Goal: Task Accomplishment & Management: Manage account settings

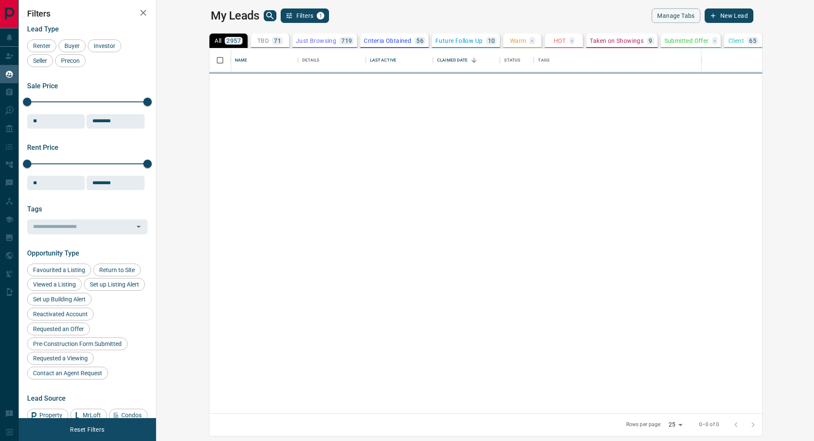
scroll to position [358, 648]
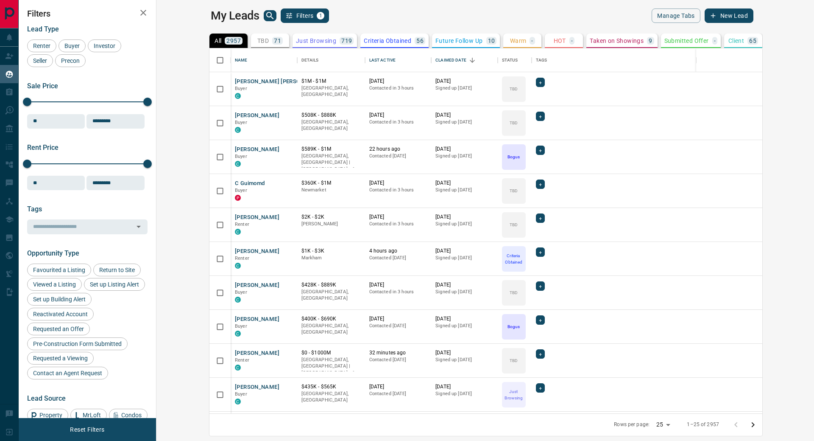
click at [257, 39] on p "TBD" at bounding box center [262, 41] width 11 height 6
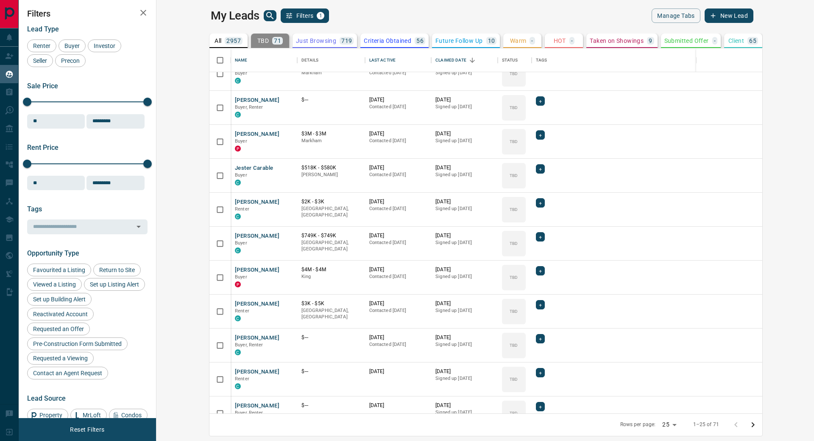
scroll to position [0, 0]
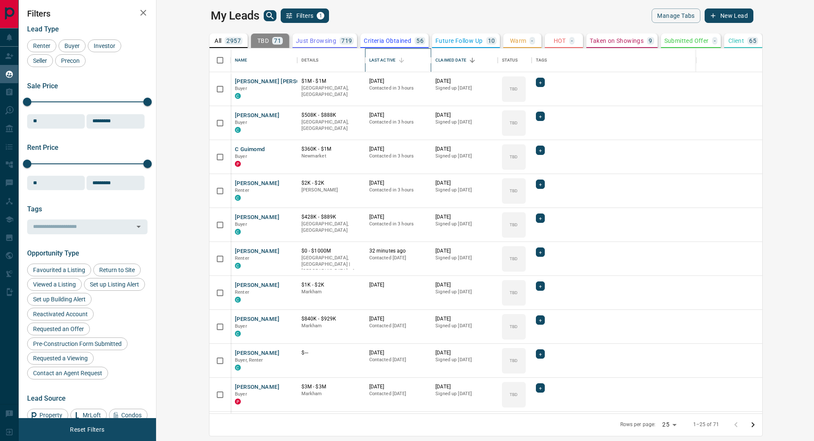
click at [369, 58] on div "Last Active" at bounding box center [382, 60] width 26 height 24
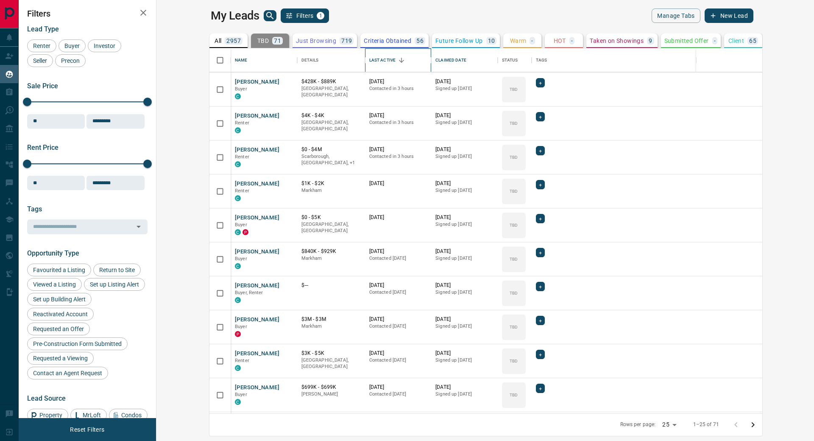
scroll to position [170, 0]
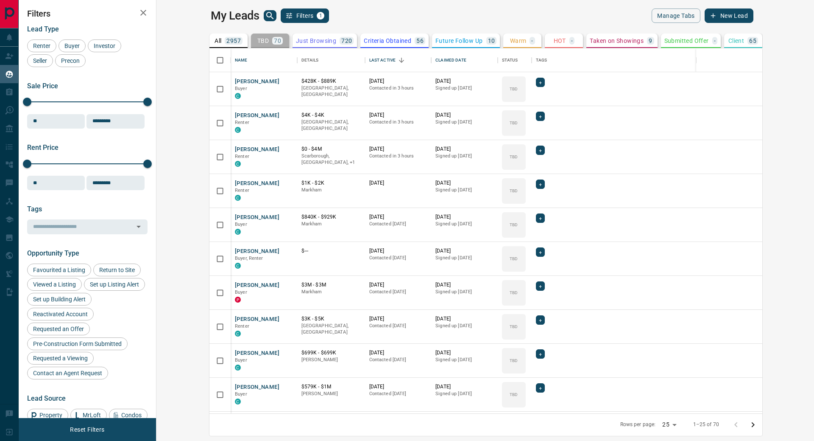
click at [257, 41] on p "TBD" at bounding box center [262, 41] width 11 height 6
click at [285, 217] on icon "Open in New Tab" at bounding box center [287, 216] width 5 height 5
click at [284, 250] on icon "Open in New Tab" at bounding box center [287, 250] width 7 height 7
click at [284, 286] on icon "Open in New Tab" at bounding box center [287, 284] width 7 height 7
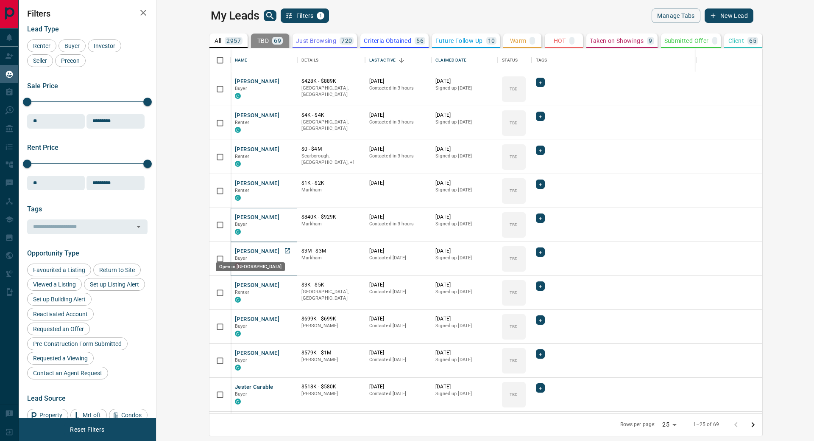
click at [285, 250] on icon "Open in New Tab" at bounding box center [287, 250] width 5 height 5
click at [758, 427] on icon "Go to next page" at bounding box center [753, 424] width 10 height 10
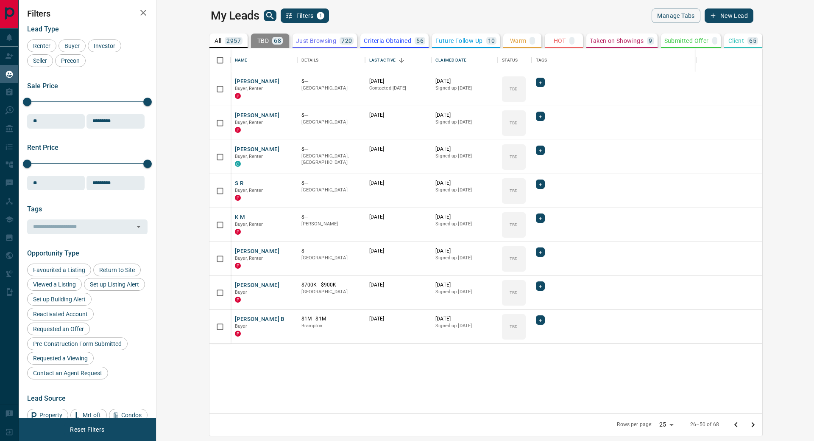
scroll to position [0, 0]
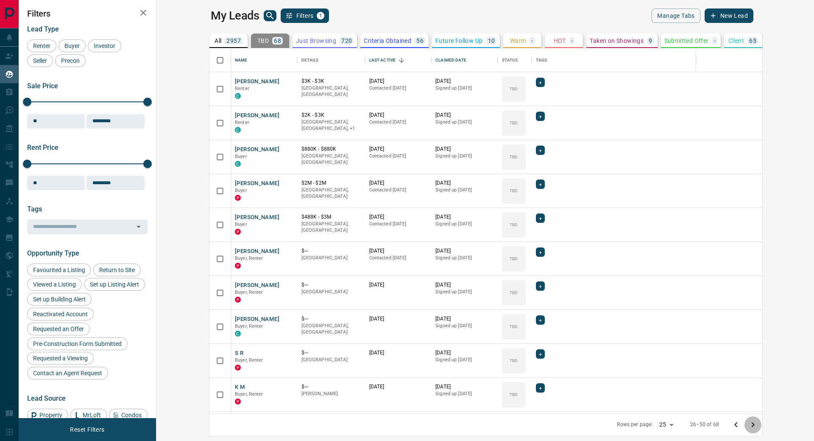
click at [758, 427] on icon "Go to next page" at bounding box center [753, 424] width 10 height 10
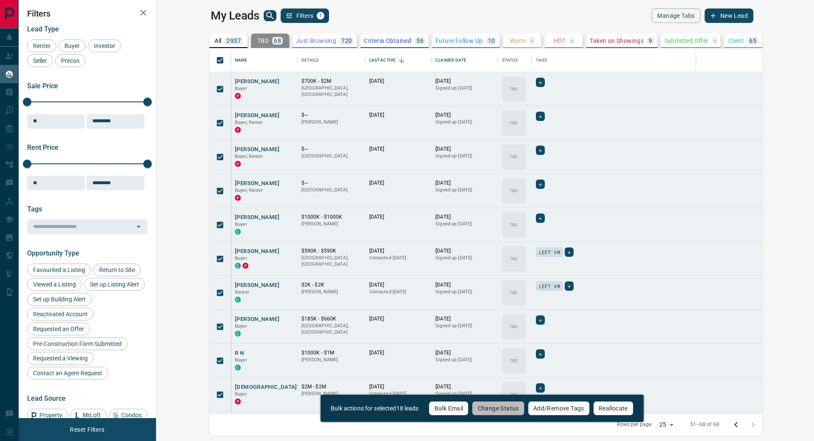
click at [496, 405] on button "Change Status" at bounding box center [498, 408] width 52 height 14
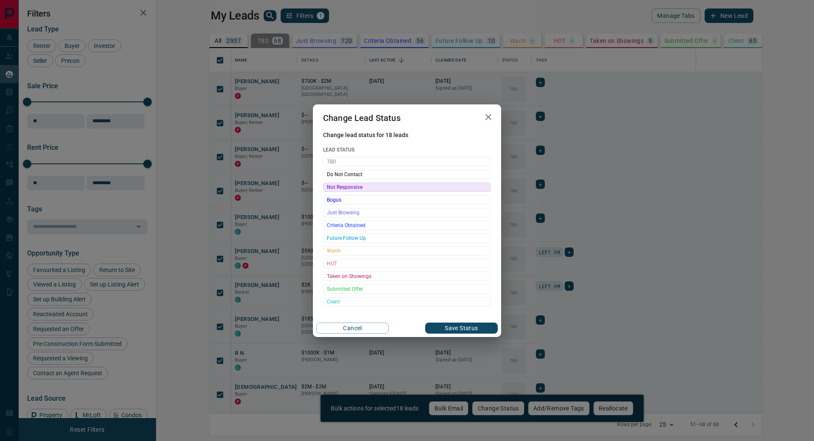
click at [359, 186] on span "Not Responsive" at bounding box center [407, 187] width 160 height 8
click at [461, 326] on button "Save Status" at bounding box center [461, 327] width 73 height 11
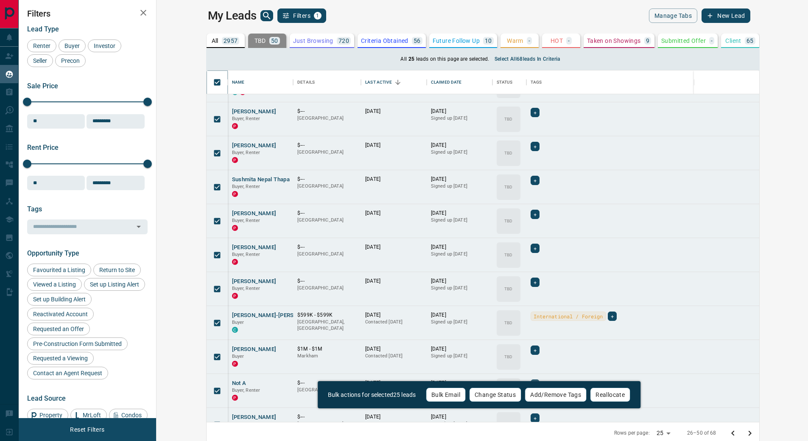
scroll to position [521, 0]
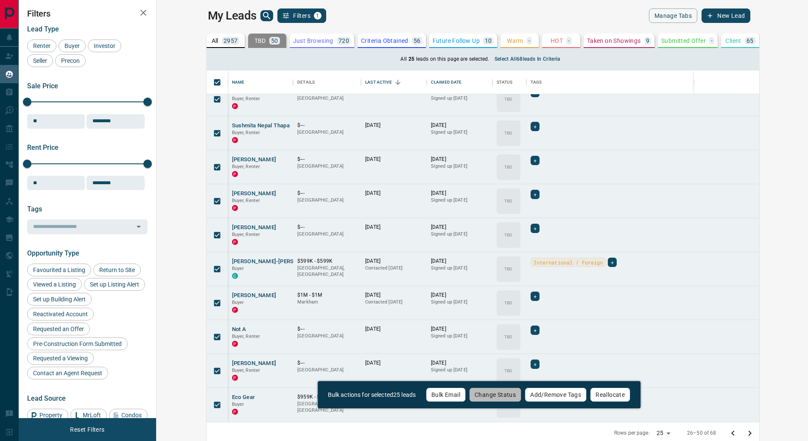
click at [498, 397] on button "Change Status" at bounding box center [495, 394] width 52 height 14
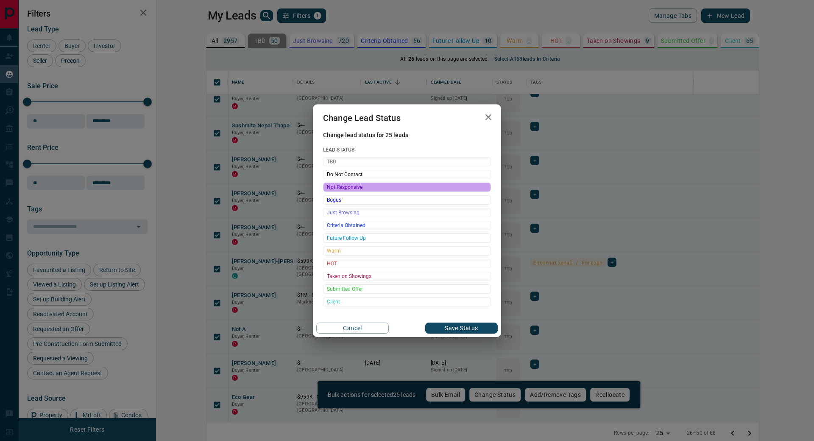
click at [358, 186] on span "Not Responsive" at bounding box center [407, 187] width 160 height 8
click at [475, 326] on button "Save Status" at bounding box center [461, 327] width 73 height 11
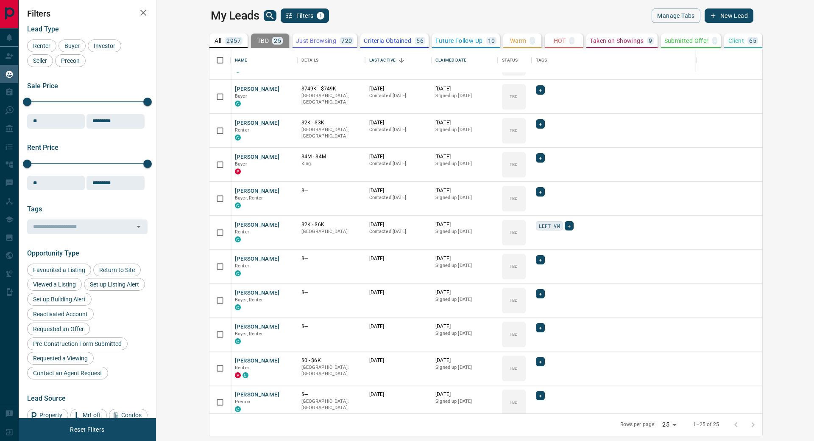
scroll to position [507, 0]
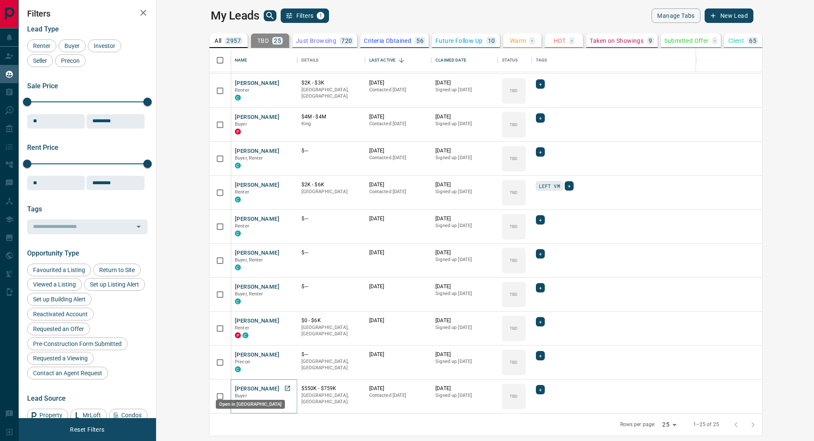
click at [284, 388] on icon "Open in New Tab" at bounding box center [287, 388] width 7 height 7
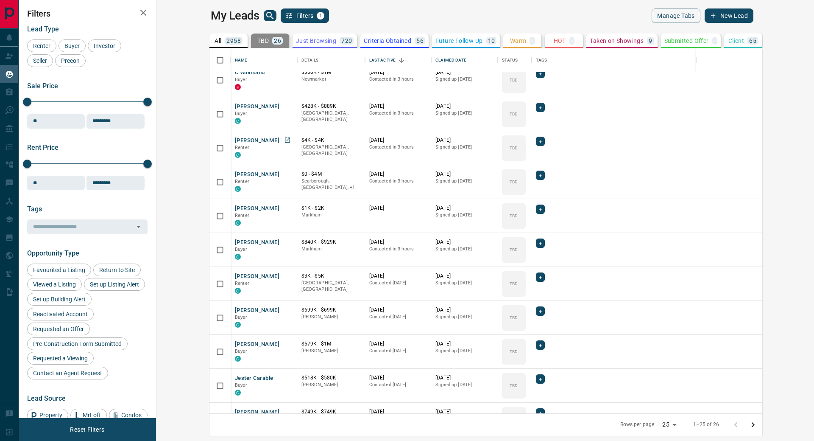
scroll to position [0, 0]
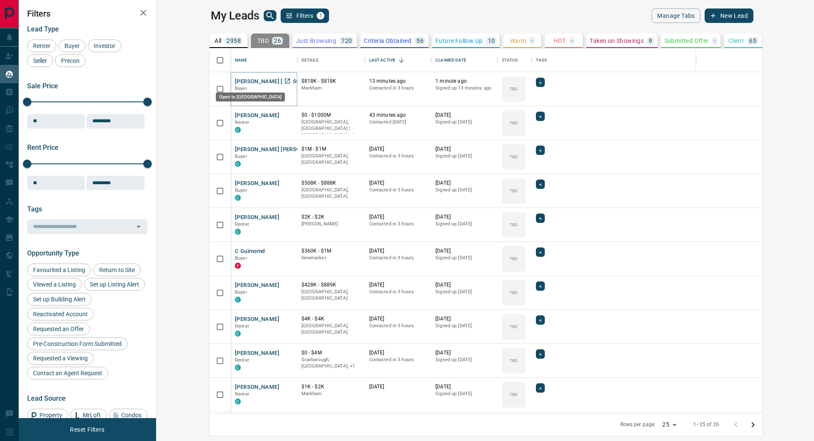
click at [284, 80] on icon "Open in New Tab" at bounding box center [287, 81] width 7 height 7
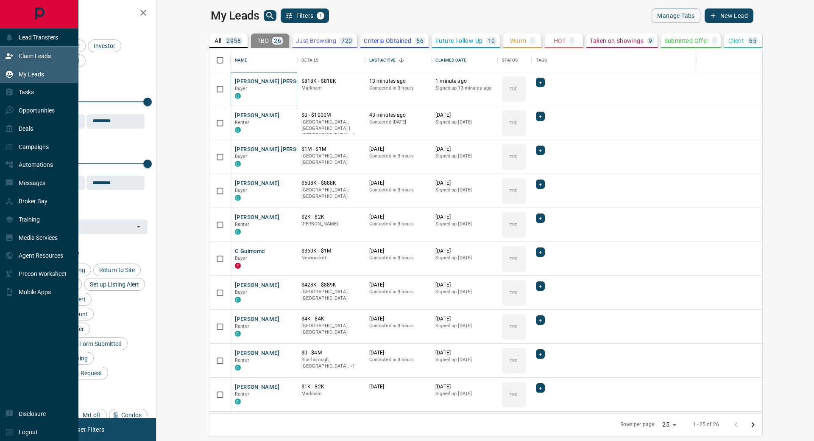
click at [16, 60] on div "Claim Leads" at bounding box center [28, 56] width 46 height 14
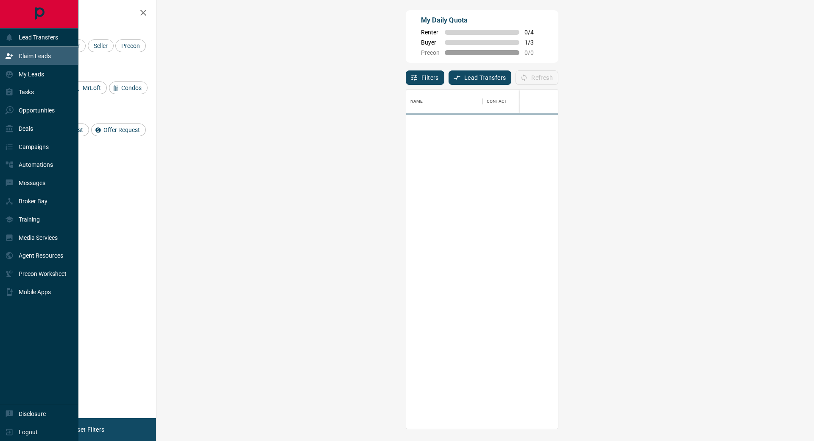
scroll to position [332, 633]
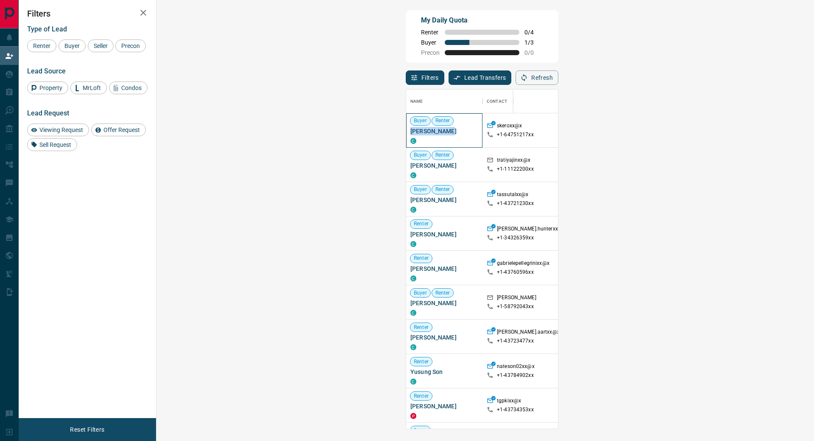
drag, startPoint x: 204, startPoint y: 134, endPoint x: 168, endPoint y: 133, distance: 36.1
click at [411, 133] on span "[PERSON_NAME]" at bounding box center [445, 131] width 68 height 8
drag, startPoint x: 217, startPoint y: 201, endPoint x: 170, endPoint y: 201, distance: 47.5
click at [411, 201] on span "[PERSON_NAME]" at bounding box center [445, 200] width 68 height 8
drag, startPoint x: 168, startPoint y: 201, endPoint x: 221, endPoint y: 199, distance: 53.9
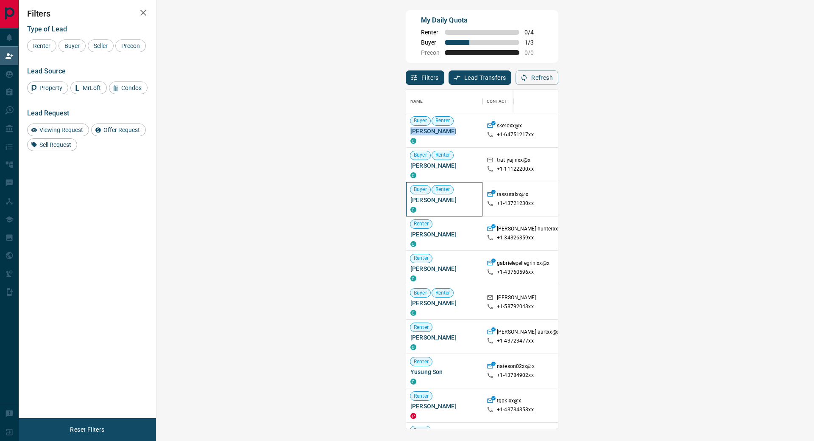
click at [411, 199] on span "[PERSON_NAME]" at bounding box center [445, 200] width 68 height 8
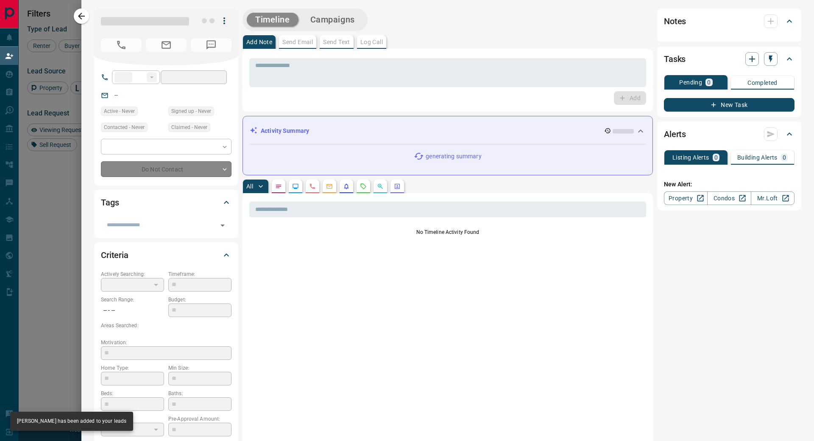
type input "**"
type input "**********"
type input "**"
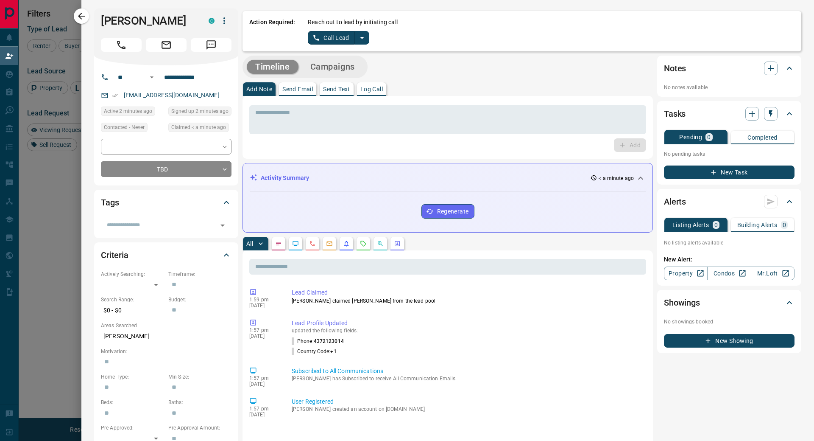
click at [362, 39] on icon "split button" at bounding box center [362, 38] width 10 height 10
click at [352, 67] on li "Log Manual Call" at bounding box center [338, 67] width 52 height 13
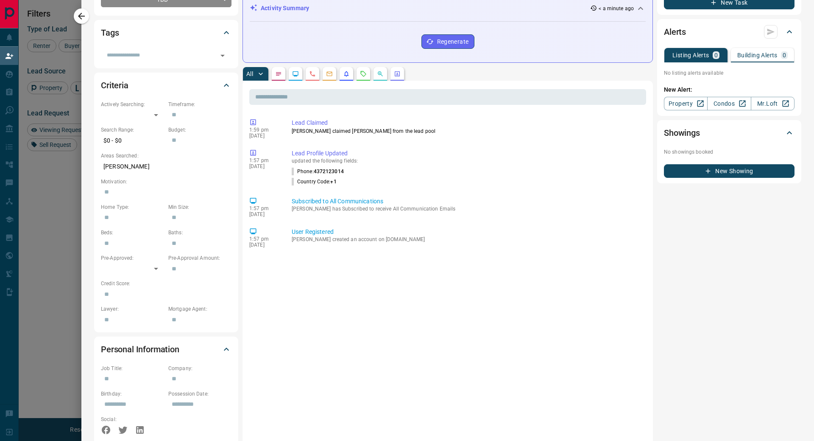
scroll to position [0, 0]
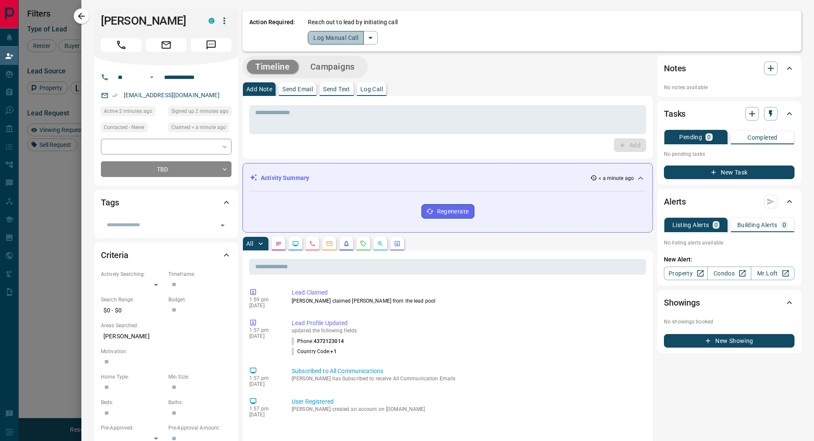
click at [339, 36] on button "Log Manual Call" at bounding box center [336, 38] width 56 height 14
click at [318, 37] on button "Yes" at bounding box center [316, 37] width 17 height 13
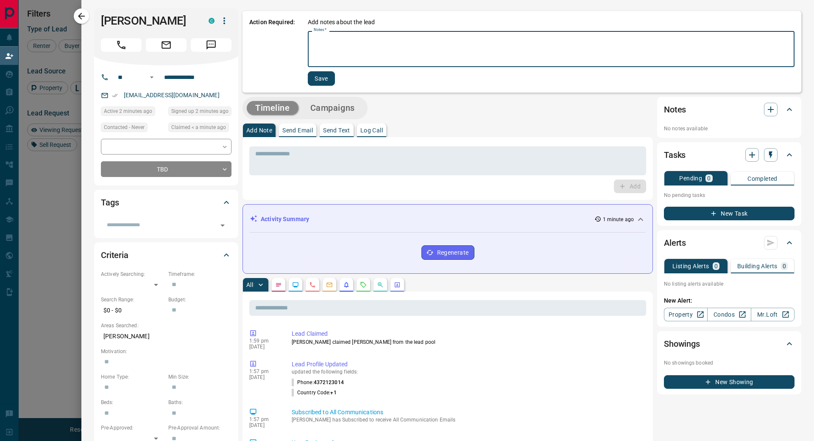
click at [336, 46] on textarea "Notes   *" at bounding box center [551, 49] width 475 height 29
drag, startPoint x: 413, startPoint y: 37, endPoint x: 365, endPoint y: 38, distance: 47.9
click at [362, 37] on textarea "**********" at bounding box center [548, 49] width 469 height 29
click at [542, 39] on textarea "**********" at bounding box center [548, 49] width 469 height 29
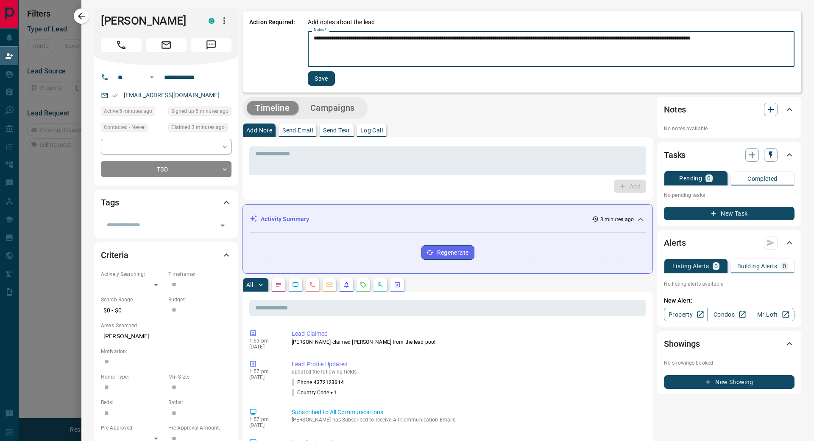
click at [717, 38] on textarea "**********" at bounding box center [548, 49] width 469 height 29
drag, startPoint x: 413, startPoint y: 37, endPoint x: 362, endPoint y: 43, distance: 51.7
click at [362, 43] on textarea "**********" at bounding box center [548, 49] width 469 height 29
paste textarea "*"
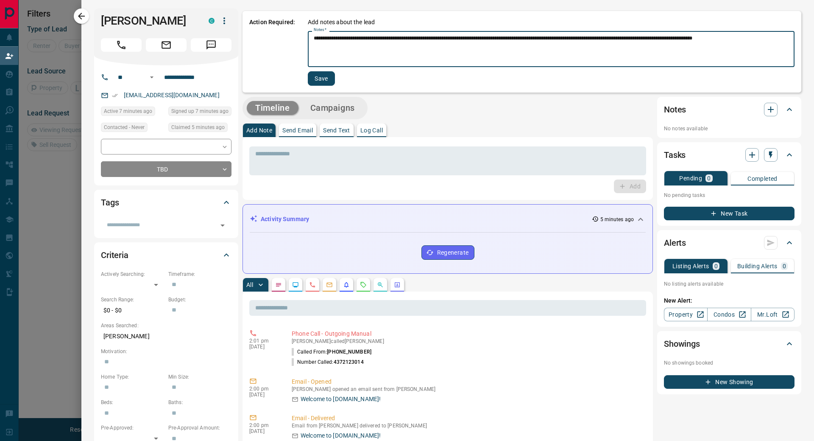
click at [441, 39] on textarea "**********" at bounding box center [548, 49] width 469 height 29
type textarea "**********"
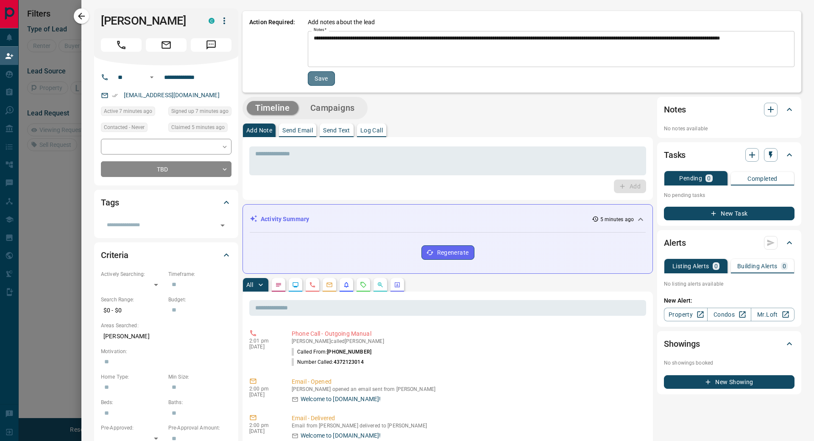
click at [318, 78] on button "Save" at bounding box center [321, 78] width 27 height 14
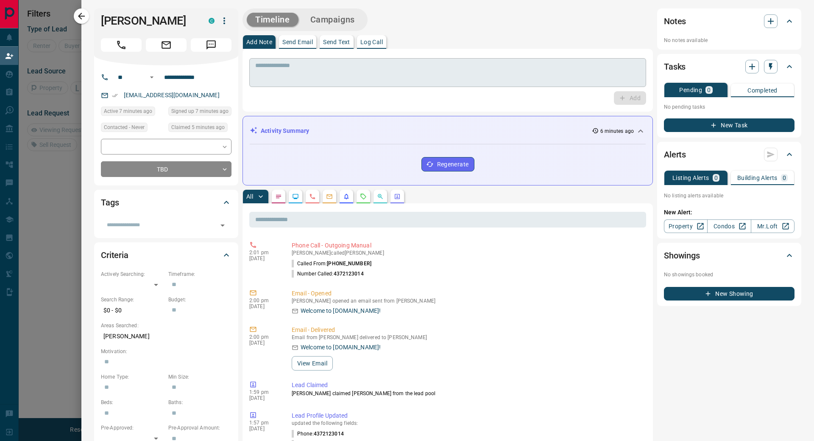
click at [318, 67] on textarea at bounding box center [447, 73] width 385 height 22
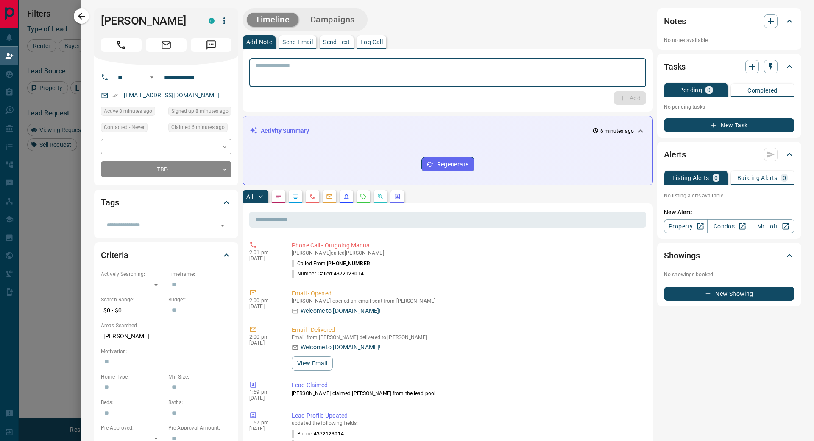
scroll to position [332, 633]
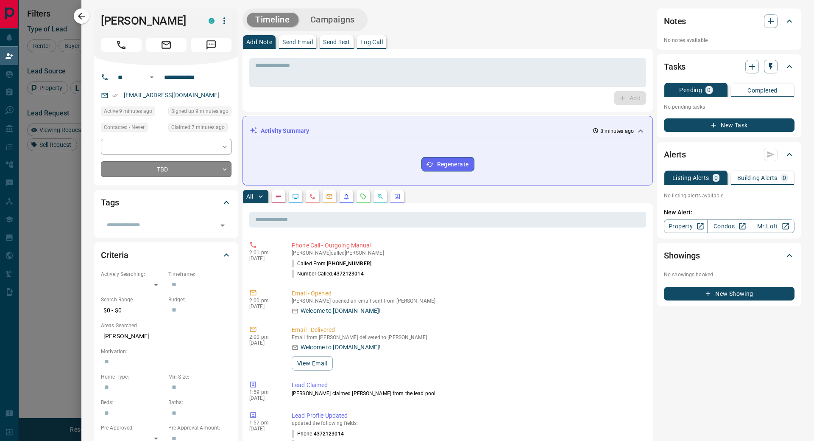
click at [193, 180] on body "Lead Transfers Claim Leads My Leads Tasks Opportunities Deals Campaigns Automat…" at bounding box center [407, 184] width 814 height 369
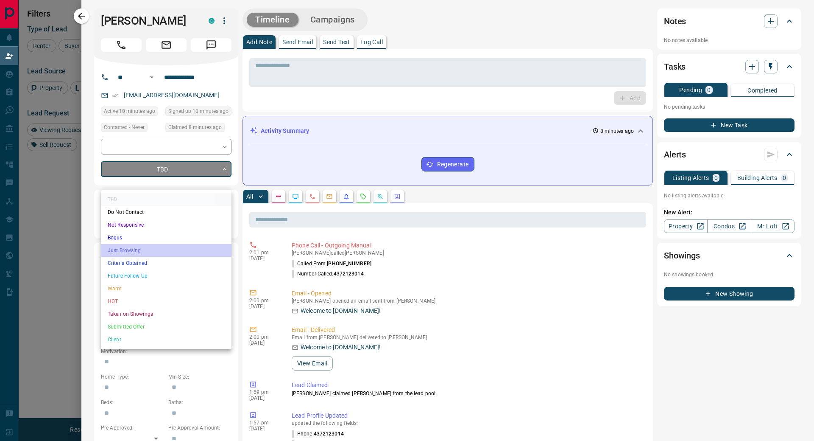
click at [139, 252] on li "Just Browsing" at bounding box center [166, 250] width 131 height 13
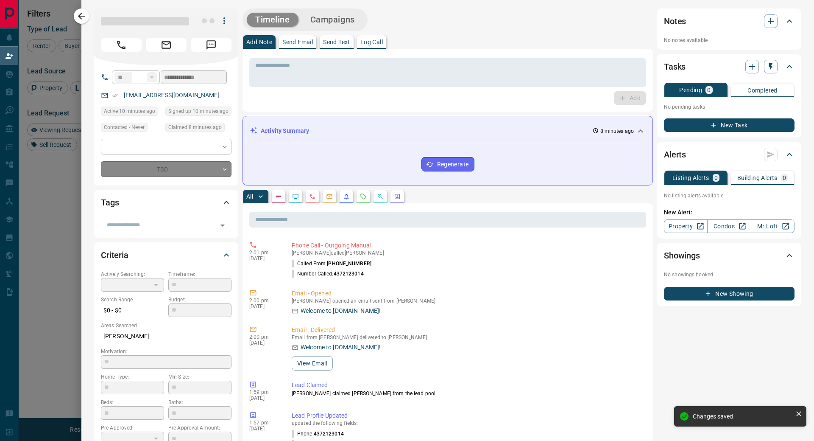
type input "*"
click at [164, 155] on body "Lead Transfers Claim Leads My Leads Tasks Opportunities Deals Campaigns Automat…" at bounding box center [407, 184] width 814 height 369
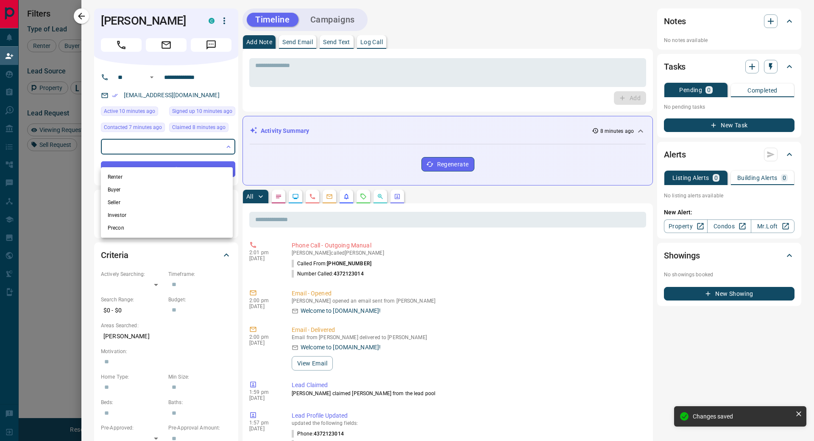
click at [145, 180] on li "Renter" at bounding box center [167, 176] width 132 height 13
type input "**********"
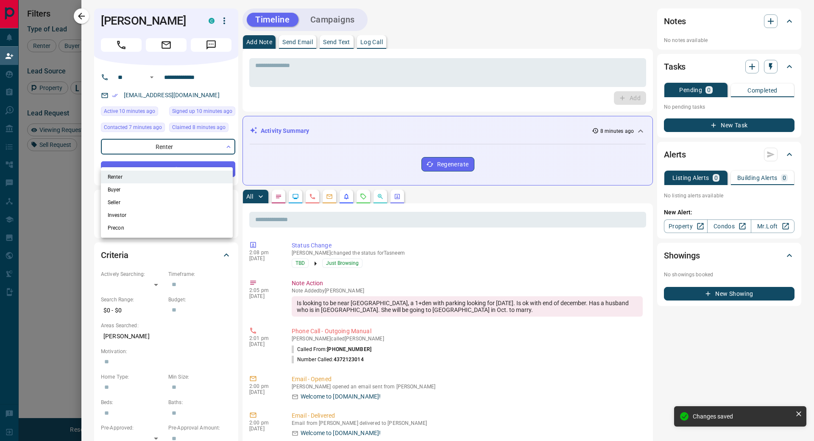
click at [369, 101] on div at bounding box center [407, 220] width 814 height 441
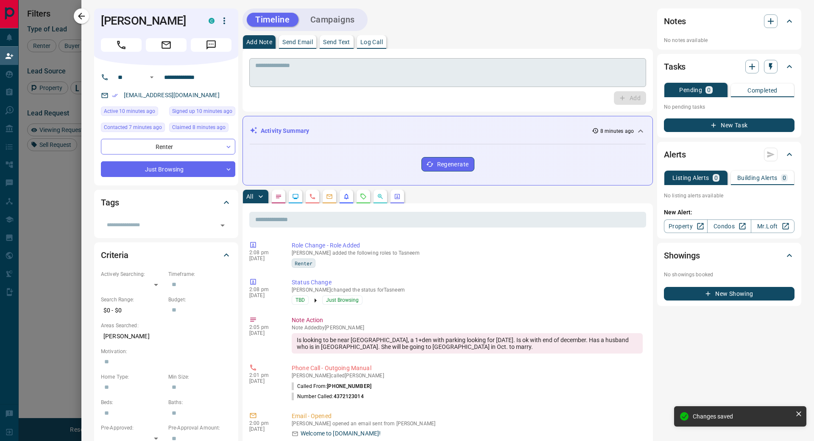
click at [321, 74] on textarea at bounding box center [447, 73] width 385 height 22
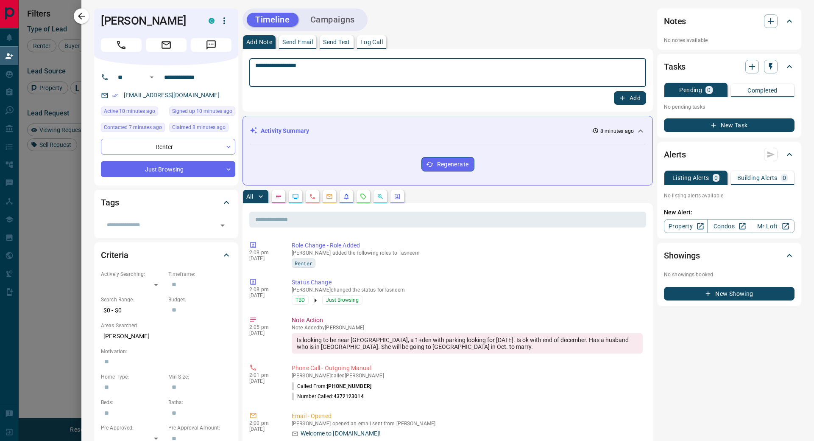
type textarea "**********"
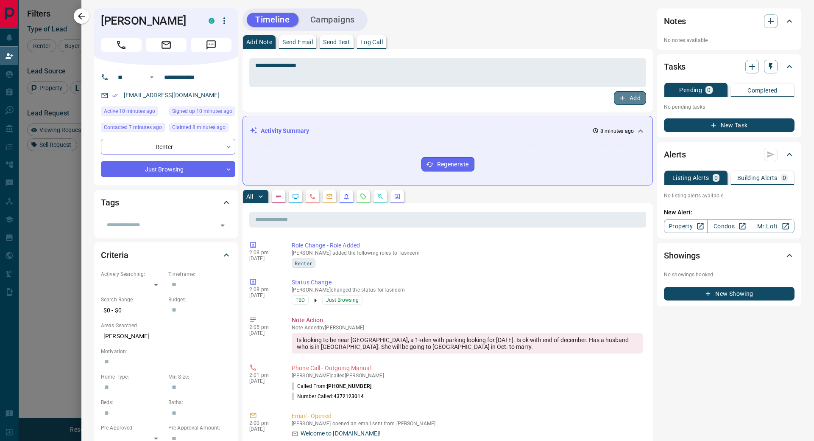
click at [620, 98] on button "Add" at bounding box center [630, 98] width 32 height 14
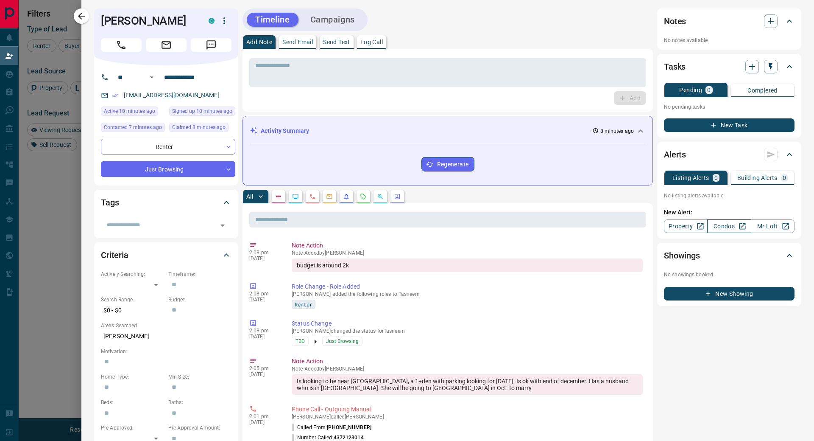
click at [740, 224] on icon at bounding box center [743, 226] width 6 height 6
drag, startPoint x: 104, startPoint y: 20, endPoint x: 161, endPoint y: 19, distance: 56.8
click at [161, 19] on h1 "[PERSON_NAME]" at bounding box center [148, 21] width 95 height 14
copy h1 "Tasneem"
click at [84, 16] on icon "button" at bounding box center [81, 16] width 7 height 7
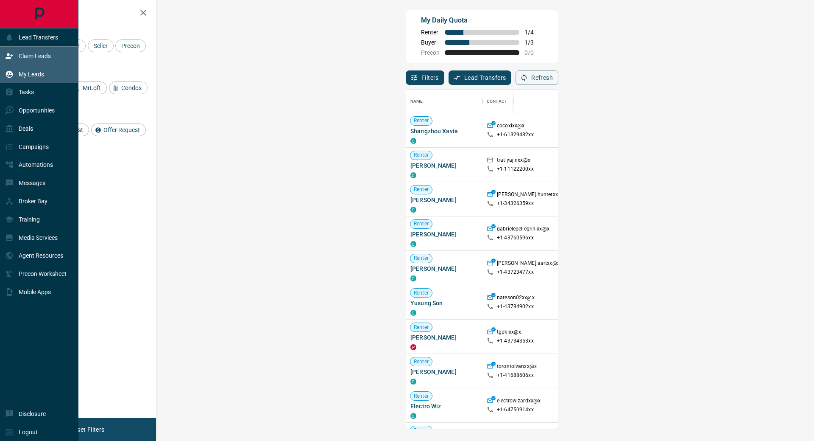
click at [19, 80] on div "My Leads" at bounding box center [24, 74] width 39 height 14
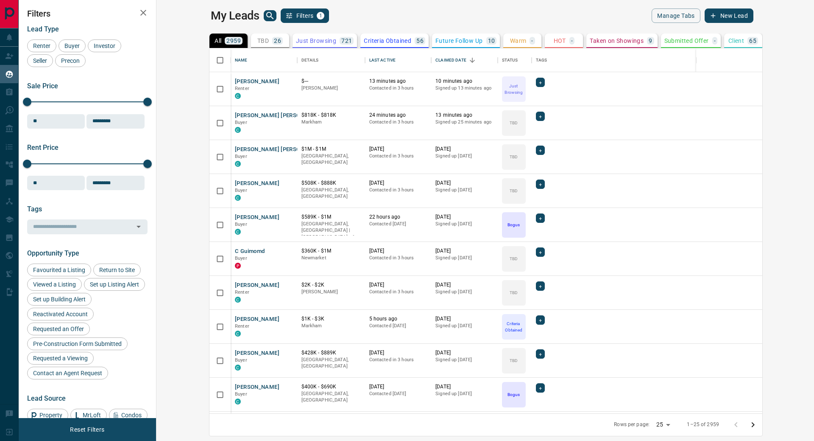
scroll to position [358, 648]
click at [285, 80] on icon "Open in New Tab" at bounding box center [287, 80] width 5 height 5
click at [369, 59] on div "Last Active" at bounding box center [382, 60] width 26 height 24
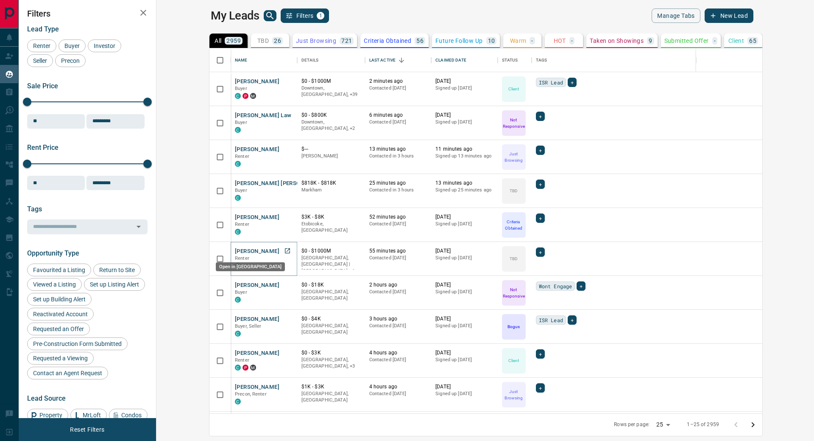
click at [285, 250] on icon "Open in New Tab" at bounding box center [287, 250] width 5 height 5
click at [285, 318] on icon "Open in New Tab" at bounding box center [287, 318] width 5 height 5
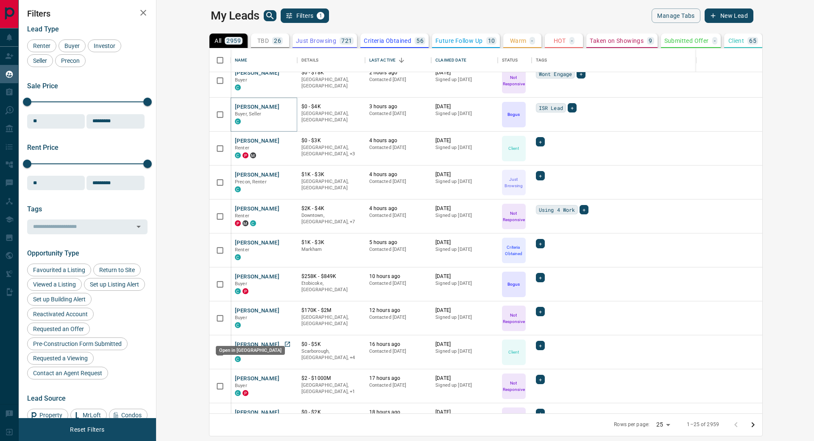
scroll to position [254, 0]
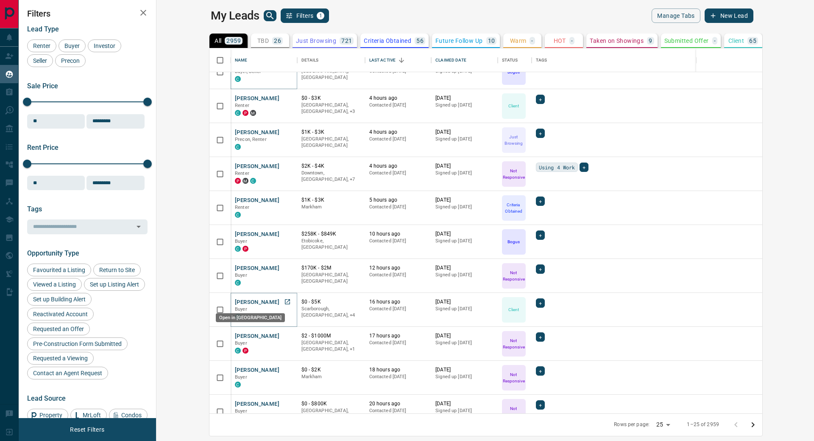
click at [285, 301] on icon "Open in New Tab" at bounding box center [287, 301] width 5 height 5
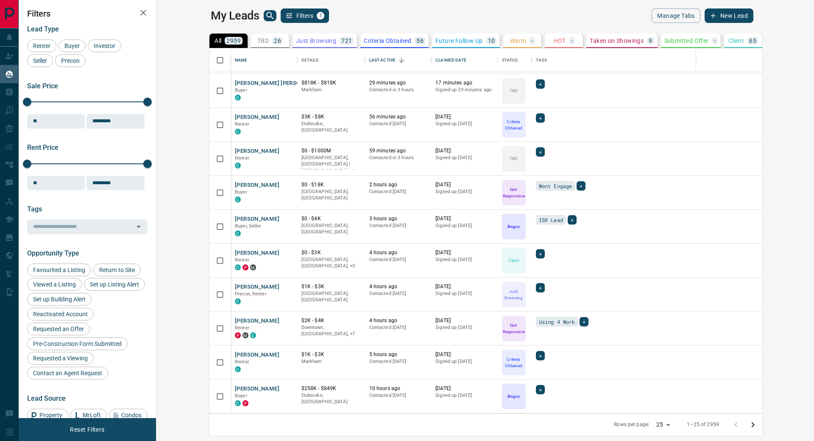
scroll to position [0, 0]
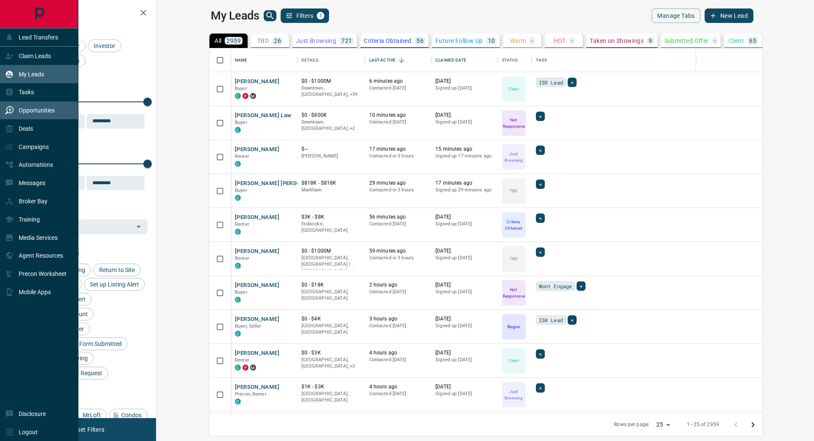
click at [42, 111] on p "Opportunities" at bounding box center [37, 110] width 36 height 7
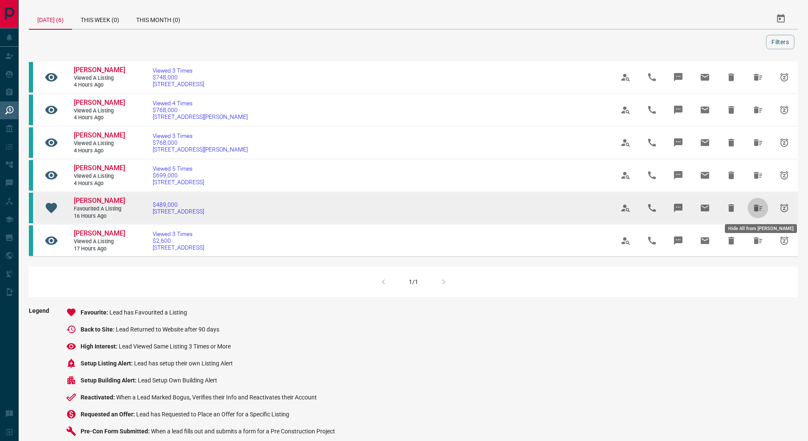
click at [757, 209] on icon "Hide All from Jennifer Owen" at bounding box center [758, 207] width 8 height 7
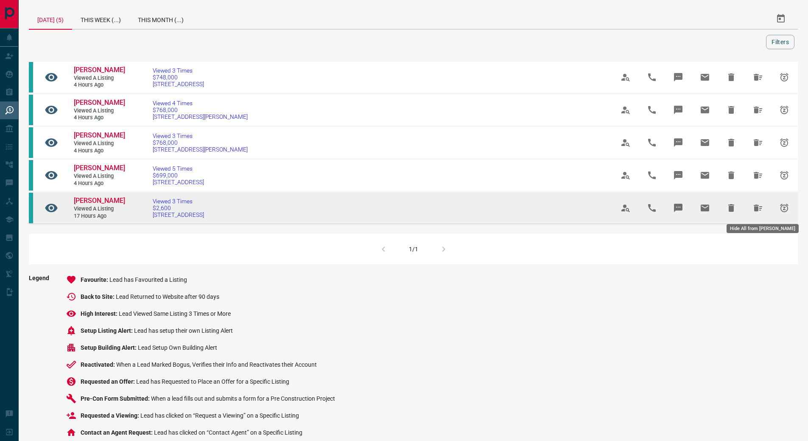
click at [757, 209] on icon "Hide All from Goksu Kocak" at bounding box center [758, 207] width 8 height 7
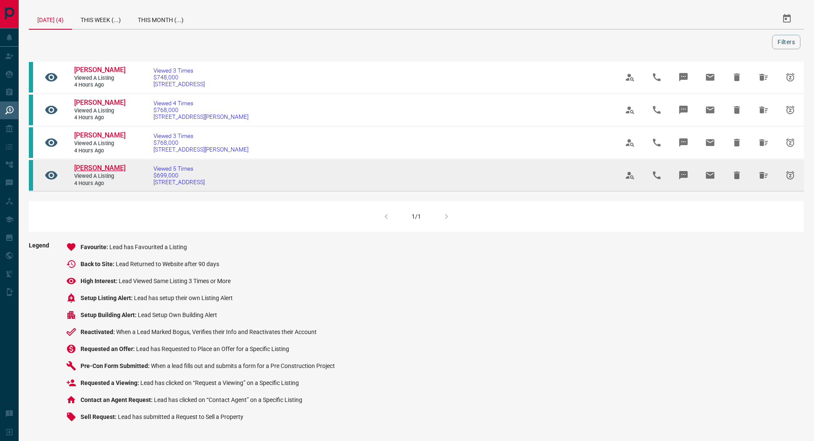
click at [87, 166] on span "[PERSON_NAME]" at bounding box center [99, 168] width 51 height 8
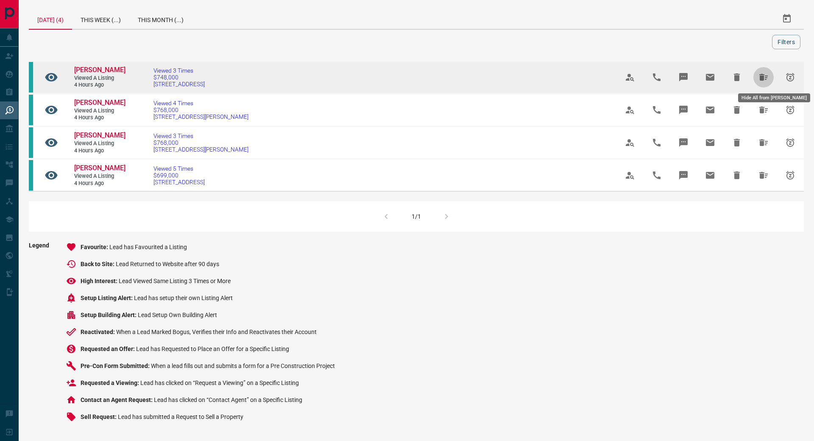
click at [767, 78] on icon "Hide All from Ada Ho" at bounding box center [764, 77] width 8 height 7
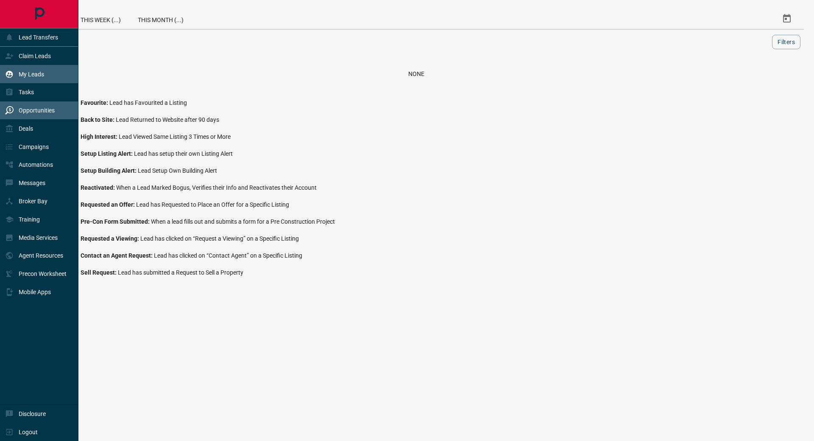
click at [39, 76] on p "My Leads" at bounding box center [31, 74] width 25 height 7
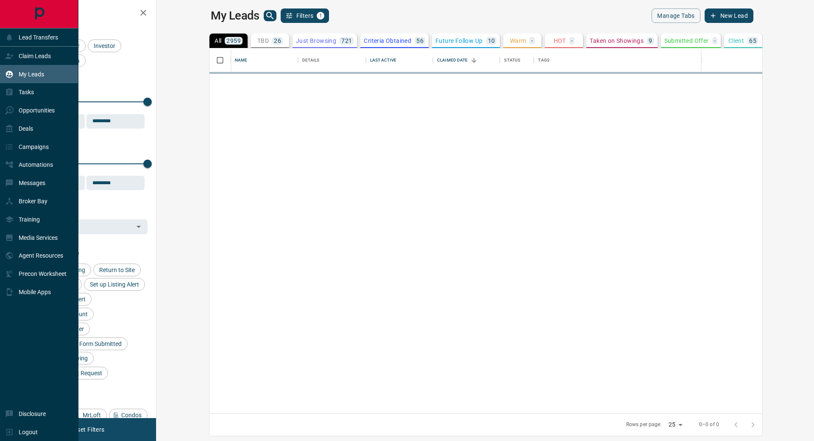
scroll to position [358, 648]
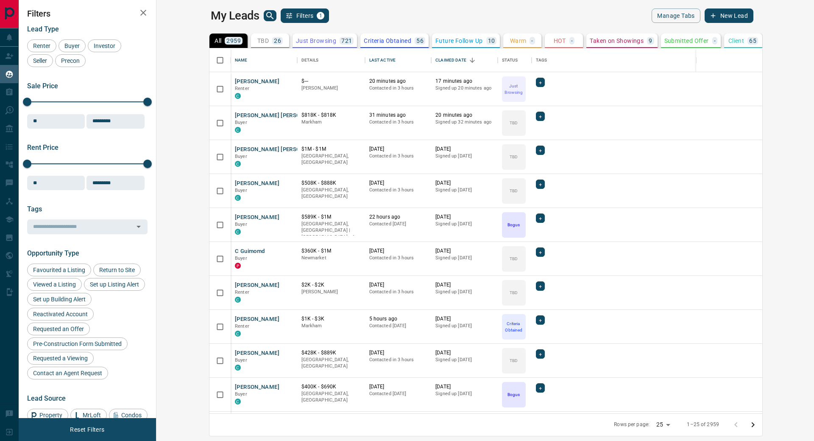
click at [257, 39] on p "TBD" at bounding box center [262, 41] width 11 height 6
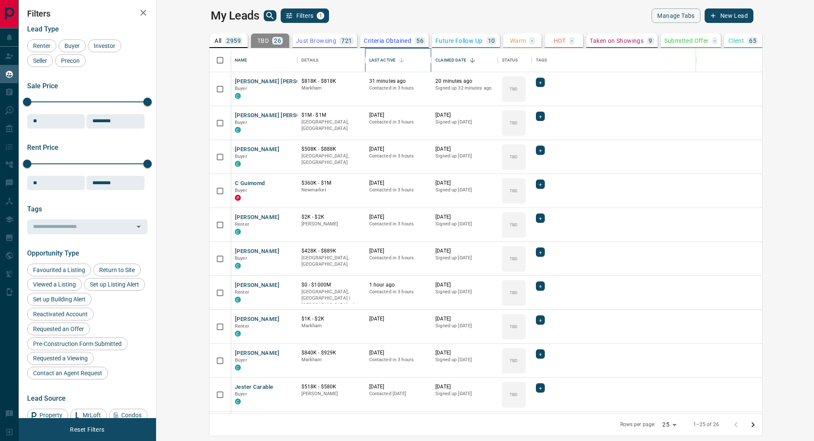
click at [369, 59] on div "Last Active" at bounding box center [382, 60] width 26 height 24
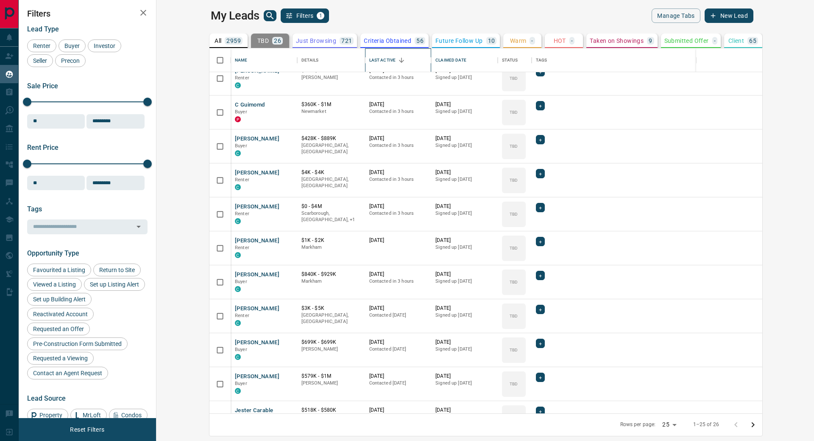
scroll to position [0, 0]
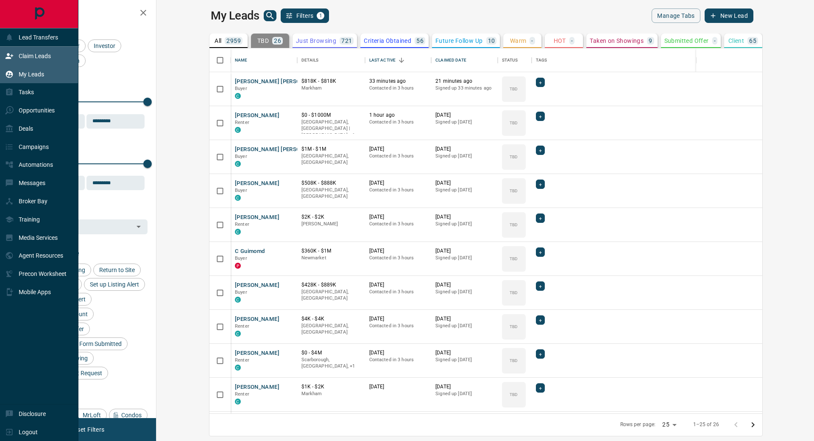
click at [34, 56] on p "Claim Leads" at bounding box center [35, 56] width 32 height 7
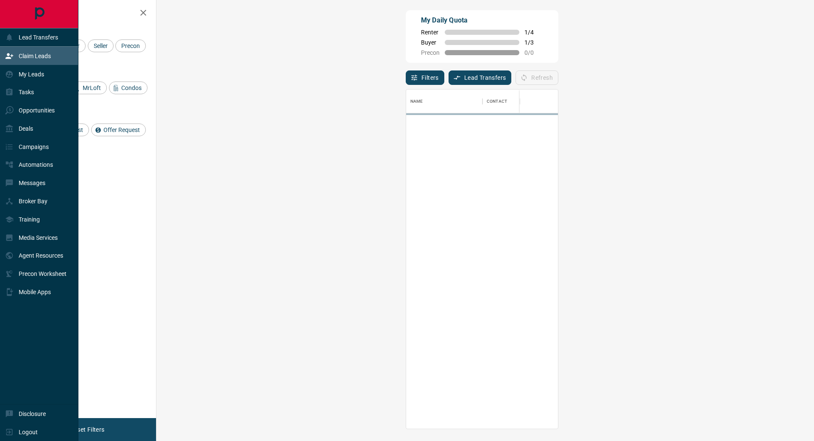
scroll to position [332, 633]
